Goal: Check status: Check status

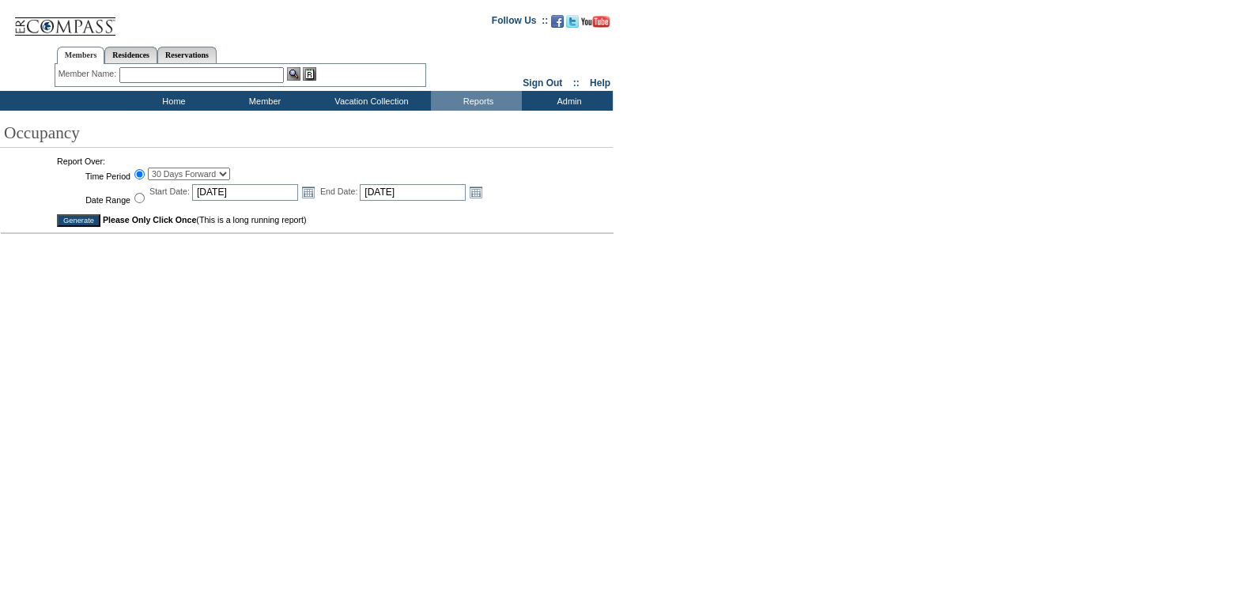
click at [176, 184] on td "Start Date: 2025-08-31 8/31/2025 Open the calendar popup. << < September 2025 >…" at bounding box center [233, 191] width 169 height 17
click at [189, 173] on select "30 Days Forward 60 Days Forward 90 Days Forward September, 2025 August, 2025 Ju…" at bounding box center [189, 174] width 82 height 13
select select "-1"
click at [148, 168] on select "30 Days Forward 60 Days Forward 90 Days Forward September, 2025 August, 2025 Ju…" at bounding box center [189, 174] width 82 height 13
click at [85, 221] on input "Generate" at bounding box center [78, 220] width 43 height 13
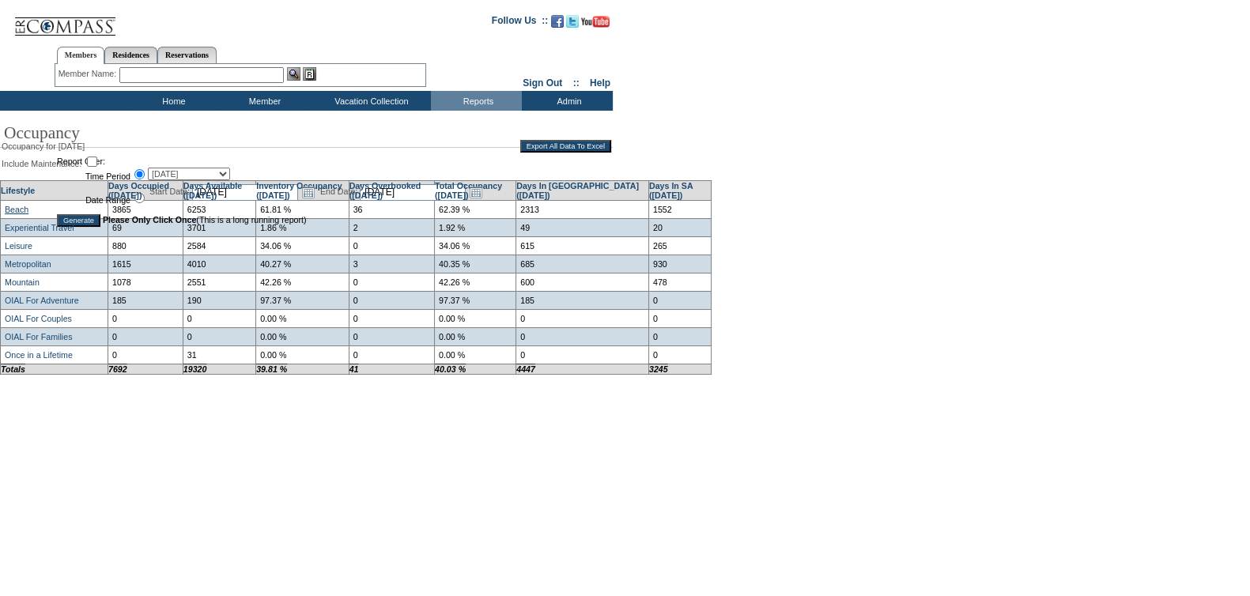
click at [17, 214] on link "Beach" at bounding box center [17, 209] width 24 height 9
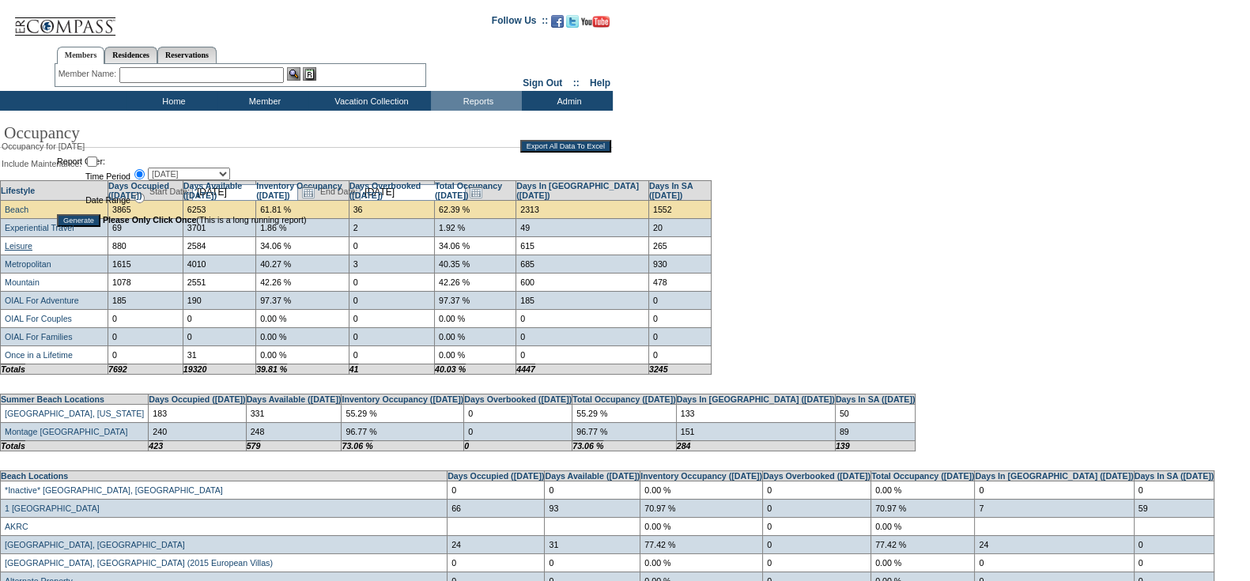
click at [24, 251] on link "Leisure" at bounding box center [19, 245] width 28 height 9
